Goal: Navigation & Orientation: Go to known website

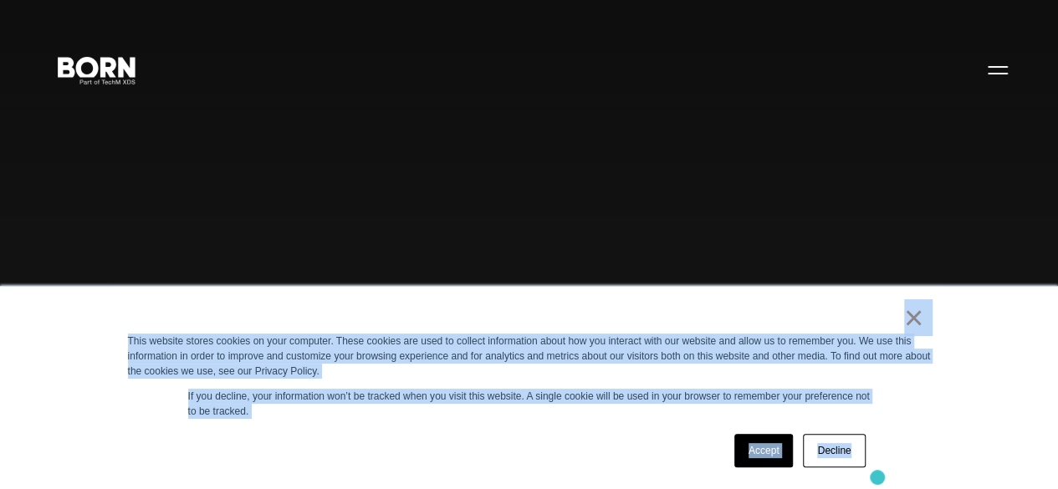
drag, startPoint x: 827, startPoint y: 305, endPoint x: 878, endPoint y: 477, distance: 179.6
click at [878, 477] on div "× This website stores cookies on your computer. These cookies are used to colle…" at bounding box center [529, 388] width 836 height 202
click at [550, 431] on div "Accept Decline" at bounding box center [499, 450] width 742 height 43
drag, startPoint x: 807, startPoint y: 321, endPoint x: 875, endPoint y: 487, distance: 179.2
click at [875, 487] on div "× This website stores cookies on your computer. These cookies are used to colle…" at bounding box center [529, 388] width 836 height 202
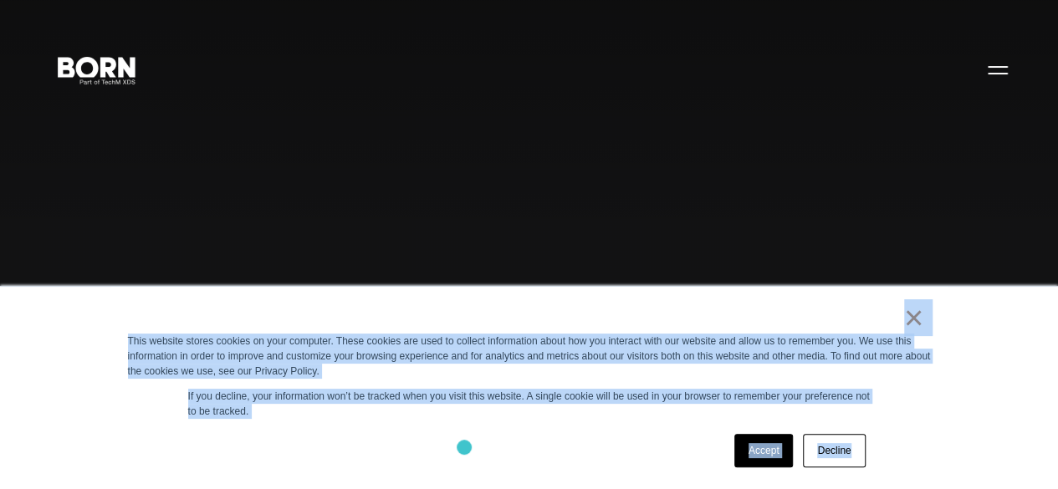
click at [464, 448] on div "Accept Decline" at bounding box center [499, 450] width 742 height 43
drag, startPoint x: 778, startPoint y: 322, endPoint x: 918, endPoint y: 426, distance: 174.6
click at [918, 426] on div "× This website stores cookies on your computer. These cookies are used to colle…" at bounding box center [529, 388] width 836 height 202
click at [536, 430] on div "Accept Decline" at bounding box center [499, 450] width 742 height 43
drag, startPoint x: 780, startPoint y: 302, endPoint x: 915, endPoint y: 452, distance: 201.9
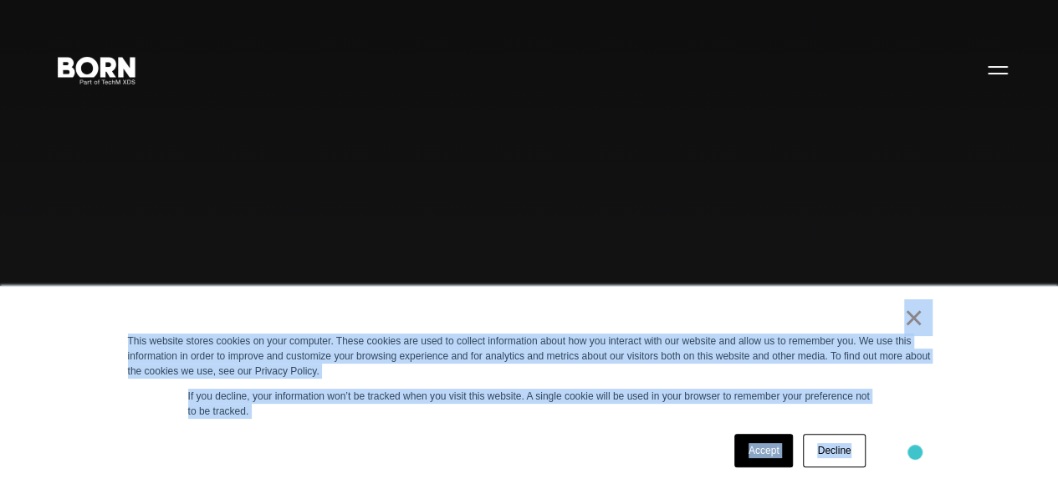
click at [915, 452] on div "× This website stores cookies on your computer. These cookies are used to colle…" at bounding box center [529, 388] width 836 height 202
click at [538, 442] on div "Accept Decline" at bounding box center [499, 450] width 742 height 43
drag, startPoint x: 857, startPoint y: 315, endPoint x: 963, endPoint y: 474, distance: 191.1
click at [963, 474] on div "× This website stores cookies on your computer. These cookies are used to colle…" at bounding box center [529, 387] width 1058 height 203
click at [961, 396] on div "× This website stores cookies on your computer. These cookies are used to colle…" at bounding box center [529, 387] width 1058 height 203
